Goal: Task Accomplishment & Management: Use online tool/utility

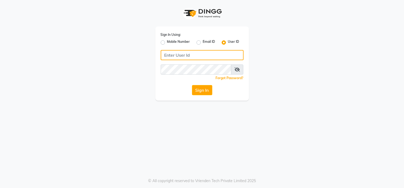
type input "7338156969"
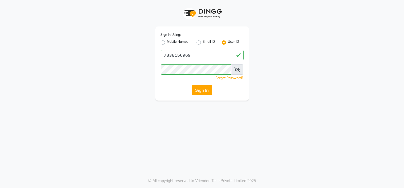
click at [165, 44] on div "Mobile Number" at bounding box center [175, 42] width 29 height 6
click at [171, 43] on label "Mobile Number" at bounding box center [178, 42] width 23 height 6
click at [171, 43] on input "Mobile Number" at bounding box center [168, 40] width 3 height 3
radio input "true"
radio input "false"
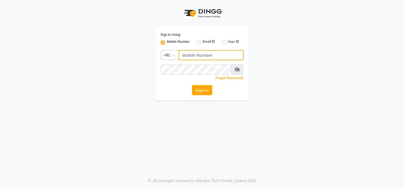
click at [197, 57] on input "Username" at bounding box center [211, 55] width 65 height 10
click at [195, 91] on button "Sign In" at bounding box center [202, 90] width 20 height 10
click at [194, 52] on input "Username" at bounding box center [211, 55] width 65 height 10
type input "7338156969"
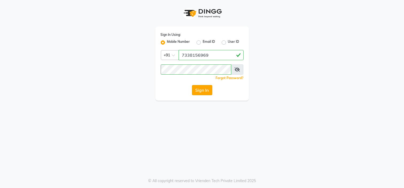
click at [201, 89] on button "Sign In" at bounding box center [202, 90] width 20 height 10
